Goal: Information Seeking & Learning: Learn about a topic

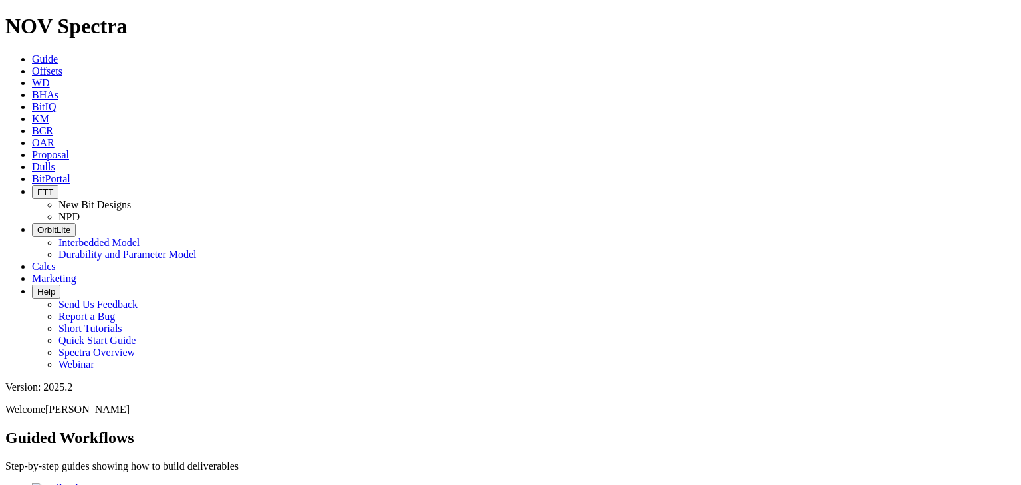
click at [55, 161] on span "Dulls" at bounding box center [43, 166] width 23 height 11
click at [123, 472] on input "text" at bounding box center [64, 479] width 118 height 14
paste input "A321130"
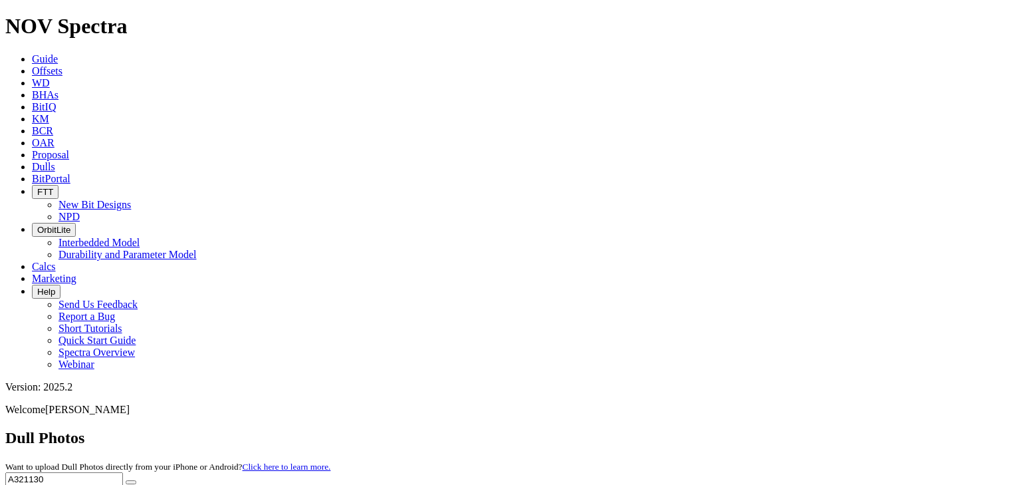
type input "A321130"
click at [131, 482] on icon "submit" at bounding box center [131, 482] width 0 height 0
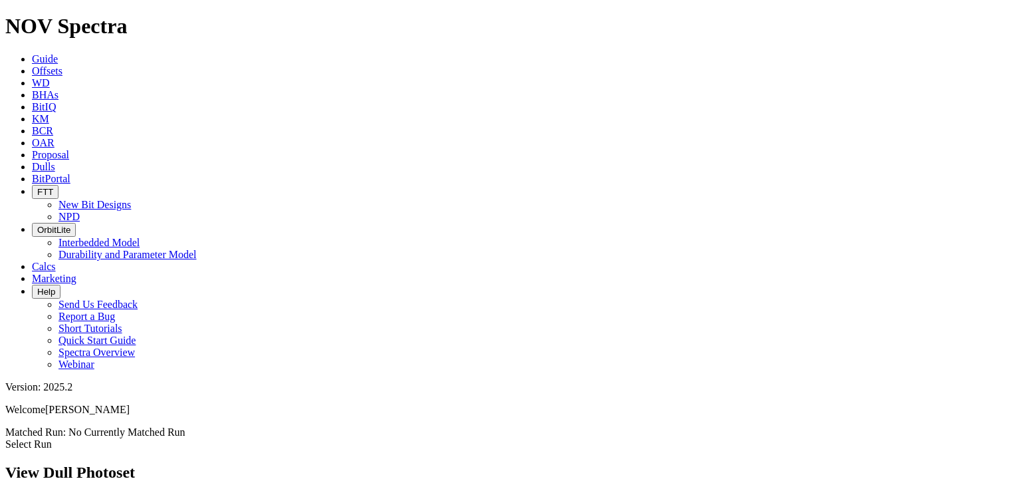
scroll to position [67, 0]
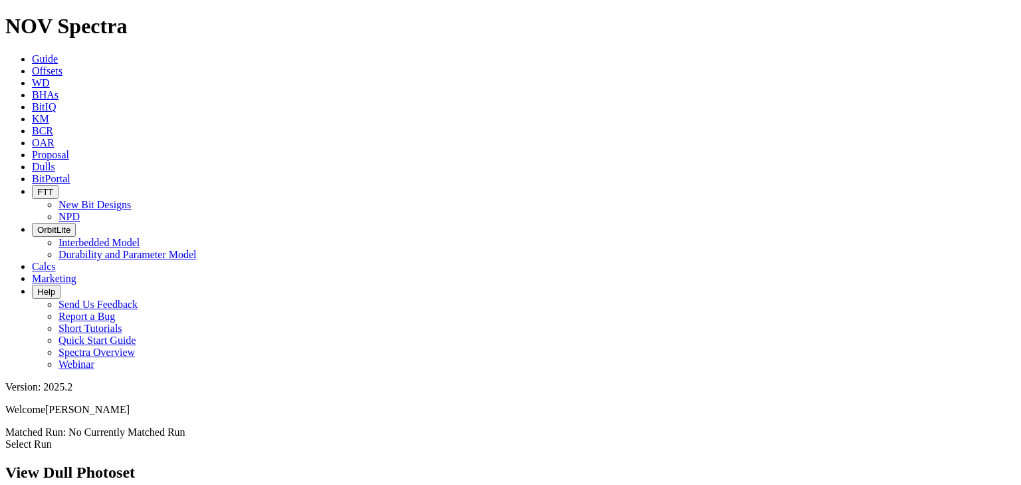
scroll to position [1397, 0]
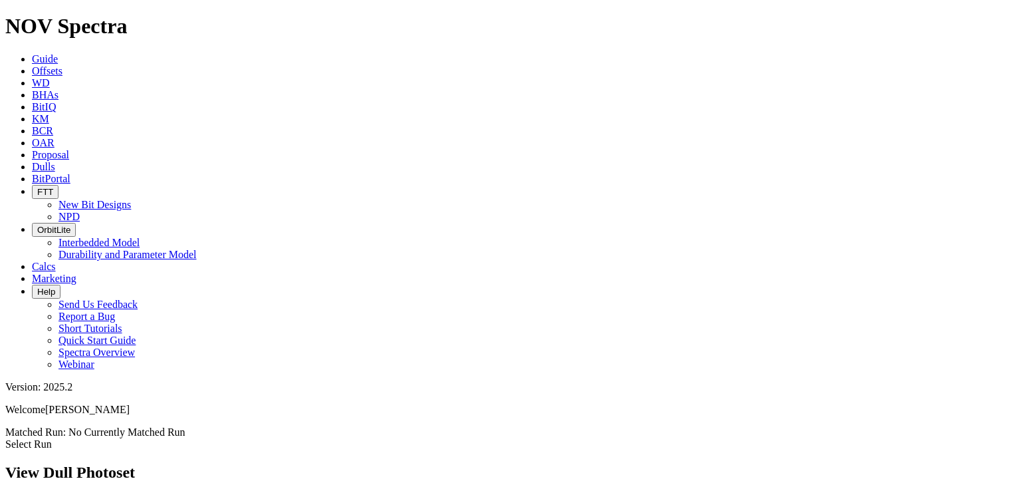
click at [55, 161] on span "Dulls" at bounding box center [43, 166] width 23 height 11
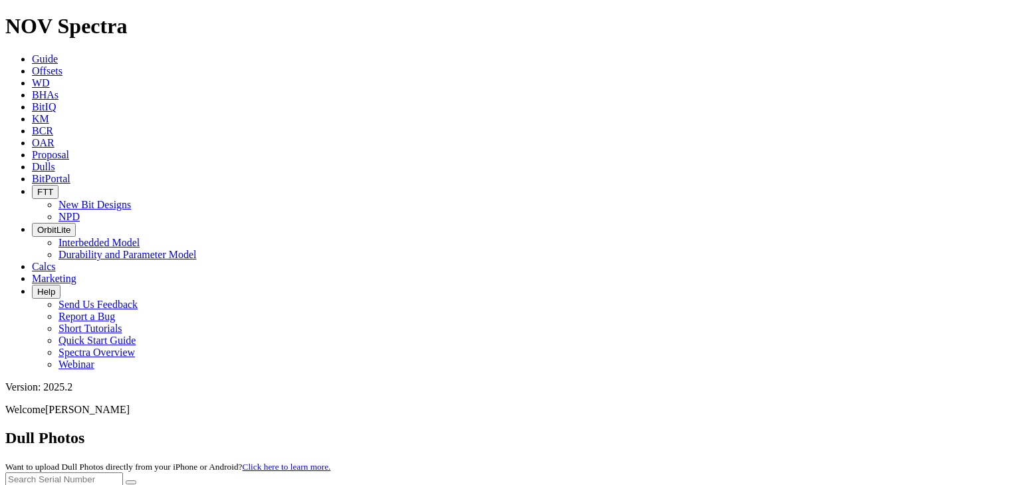
click at [123, 472] on input "text" at bounding box center [64, 479] width 118 height 14
paste input "A315111"
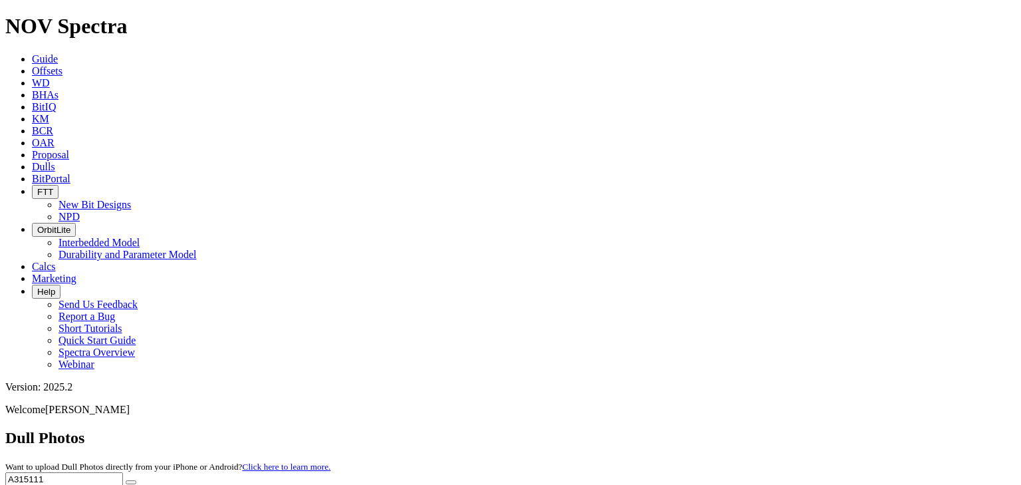
type input "A315111"
click at [136, 480] on button "submit" at bounding box center [131, 482] width 11 height 4
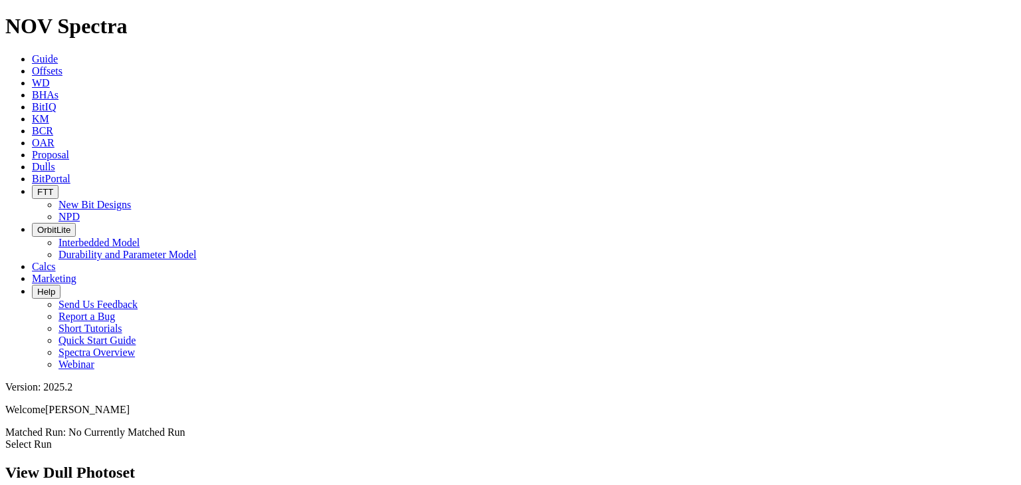
click at [55, 161] on link "Dulls" at bounding box center [43, 166] width 23 height 11
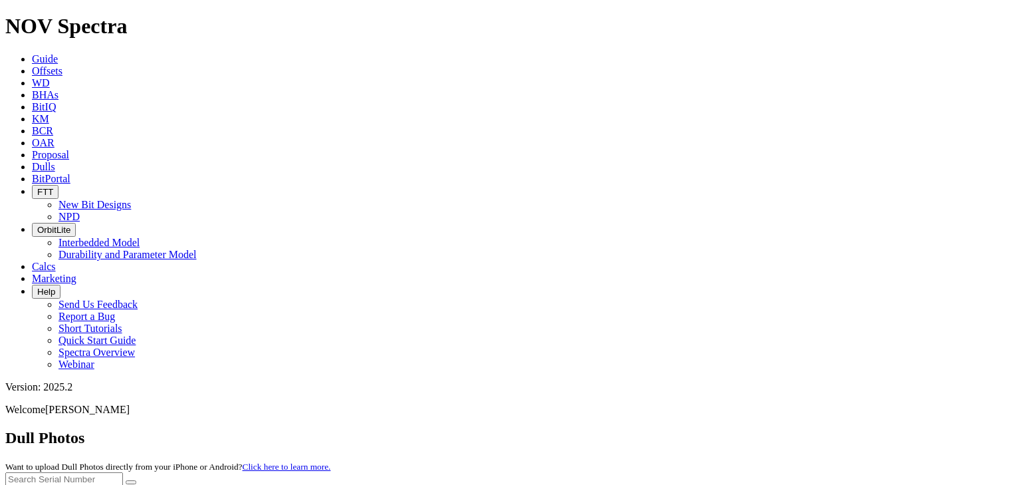
click at [123, 472] on input "text" at bounding box center [64, 479] width 118 height 14
paste input "A320056"
click at [131, 482] on icon "submit" at bounding box center [131, 482] width 0 height 0
click at [123, 472] on input "A320056" at bounding box center [64, 479] width 118 height 14
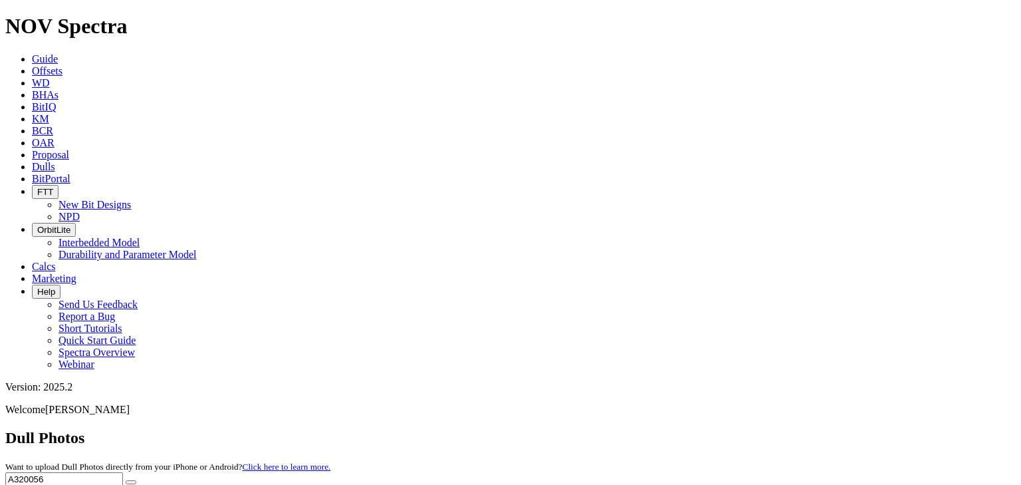
click at [123, 472] on input "A320056" at bounding box center [64, 479] width 118 height 14
paste input "15111"
type input "A315111"
click at [131, 482] on icon "submit" at bounding box center [131, 482] width 0 height 0
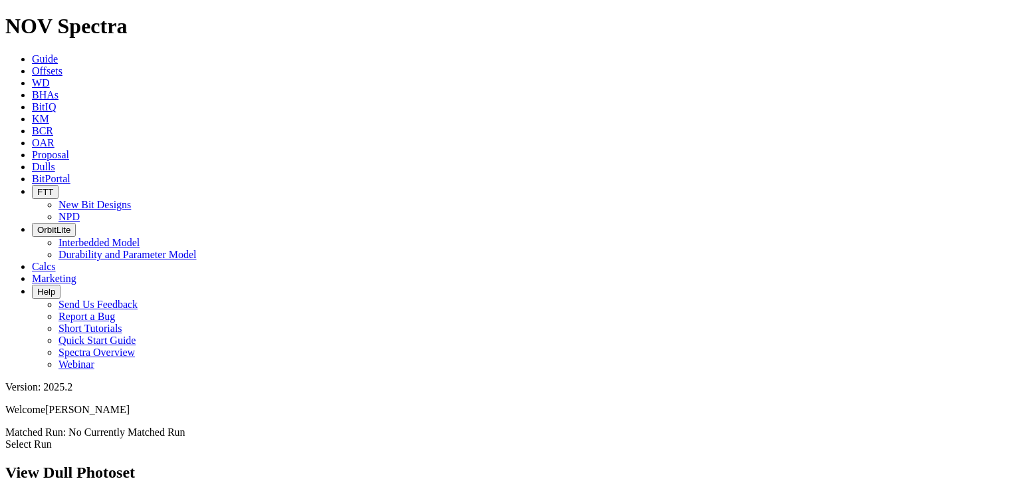
scroll to position [2629, 0]
click at [55, 161] on span "Dulls" at bounding box center [43, 166] width 23 height 11
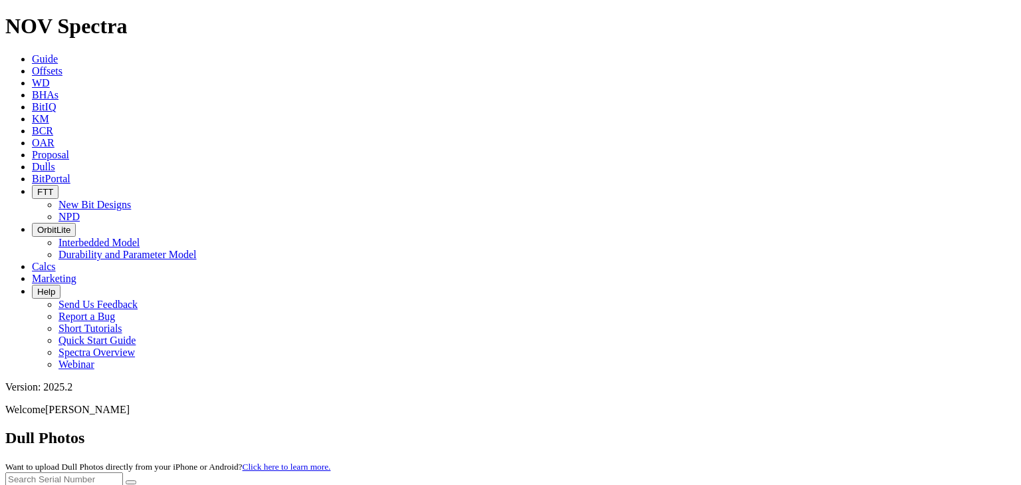
click at [123, 472] on input "text" at bounding box center [64, 479] width 118 height 14
paste input "A315846"
type input "A315846"
click at [126, 480] on button "submit" at bounding box center [131, 482] width 11 height 4
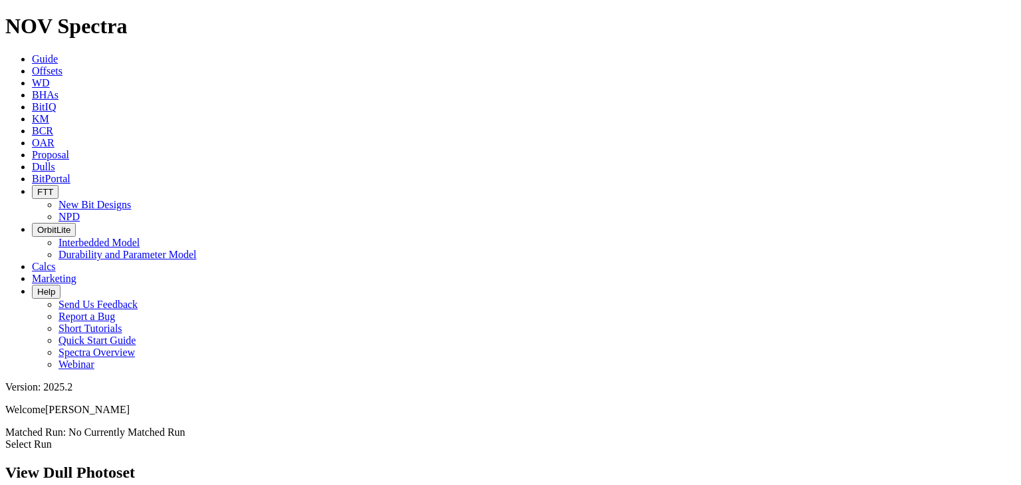
scroll to position [67, 0]
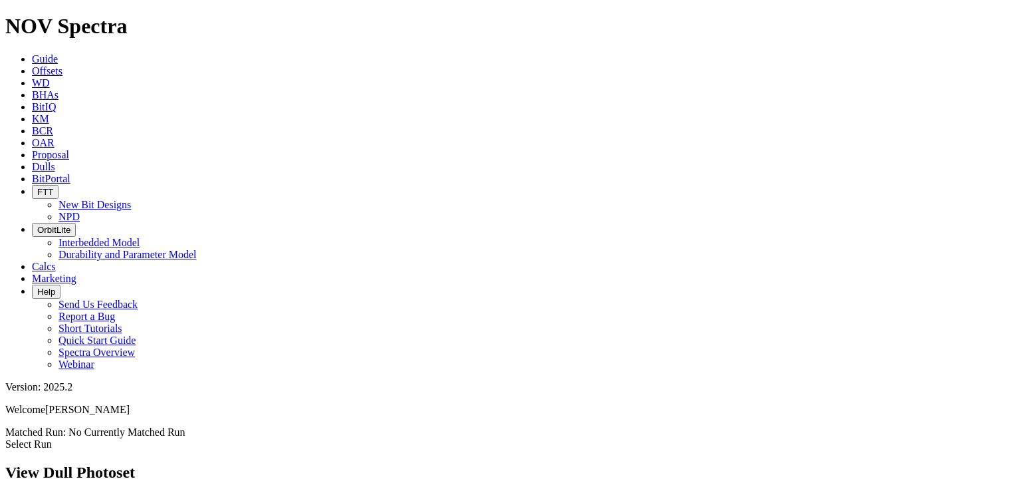
scroll to position [1436, 0]
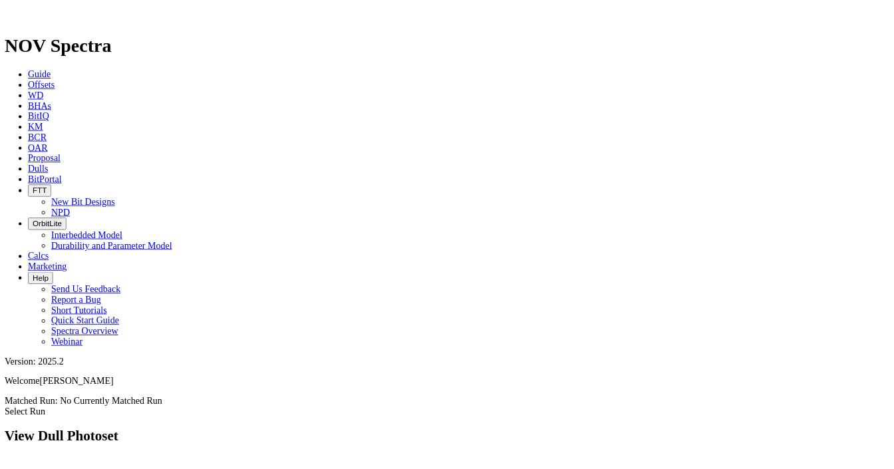
scroll to position [1968, 0]
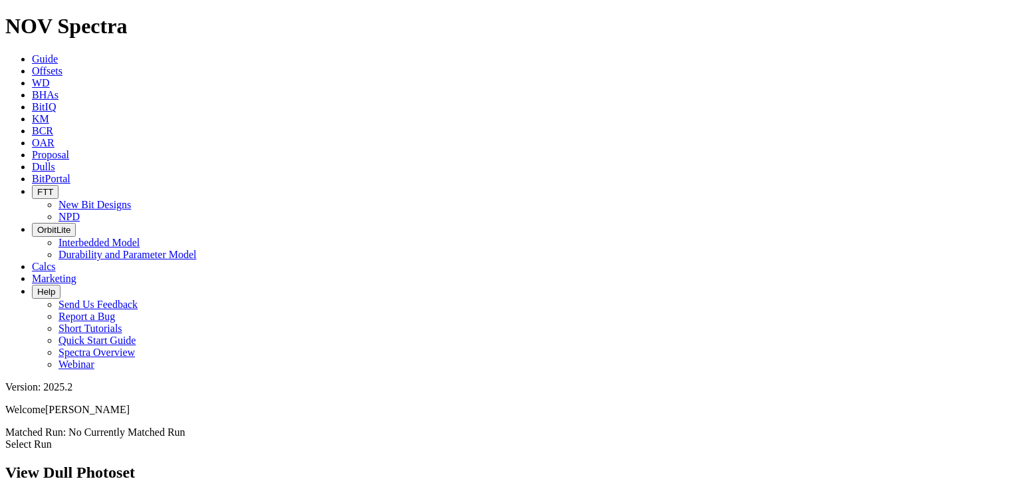
click at [55, 161] on span "Dulls" at bounding box center [43, 166] width 23 height 11
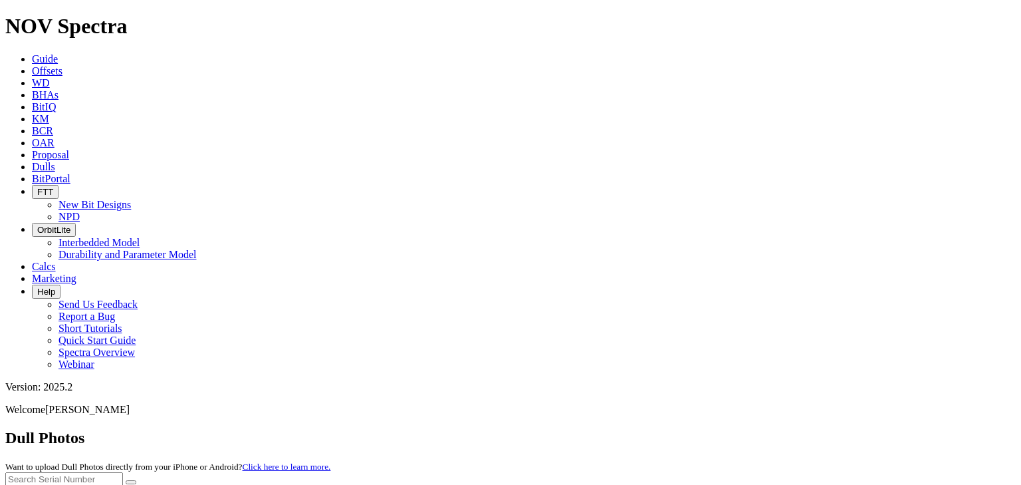
click at [123, 472] on input "text" at bounding box center [64, 479] width 118 height 14
paste input "A317556"
type input "A317556"
click at [136, 480] on button "submit" at bounding box center [131, 482] width 11 height 4
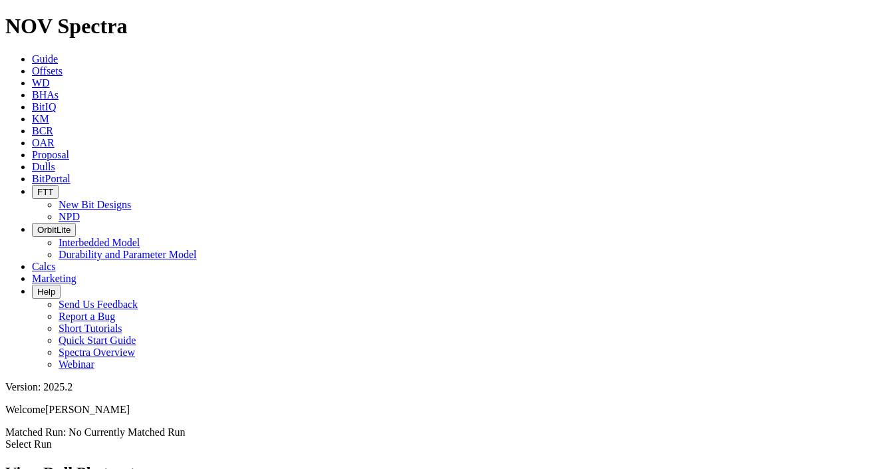
click at [55, 161] on span "Dulls" at bounding box center [43, 166] width 23 height 11
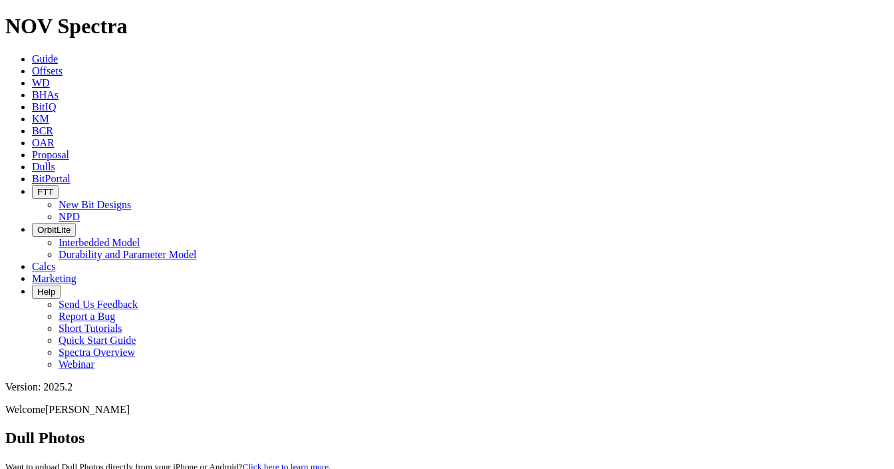
paste input "A320797"
type input "A320797"
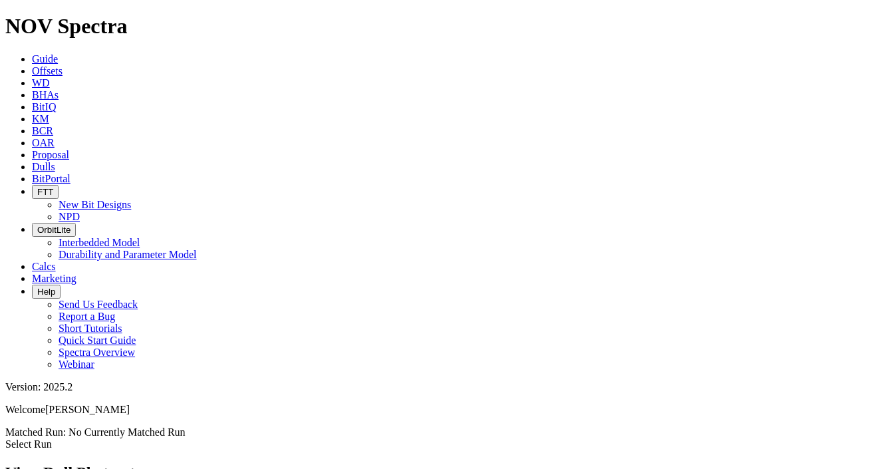
scroll to position [106, 0]
